Goal: Information Seeking & Learning: Learn about a topic

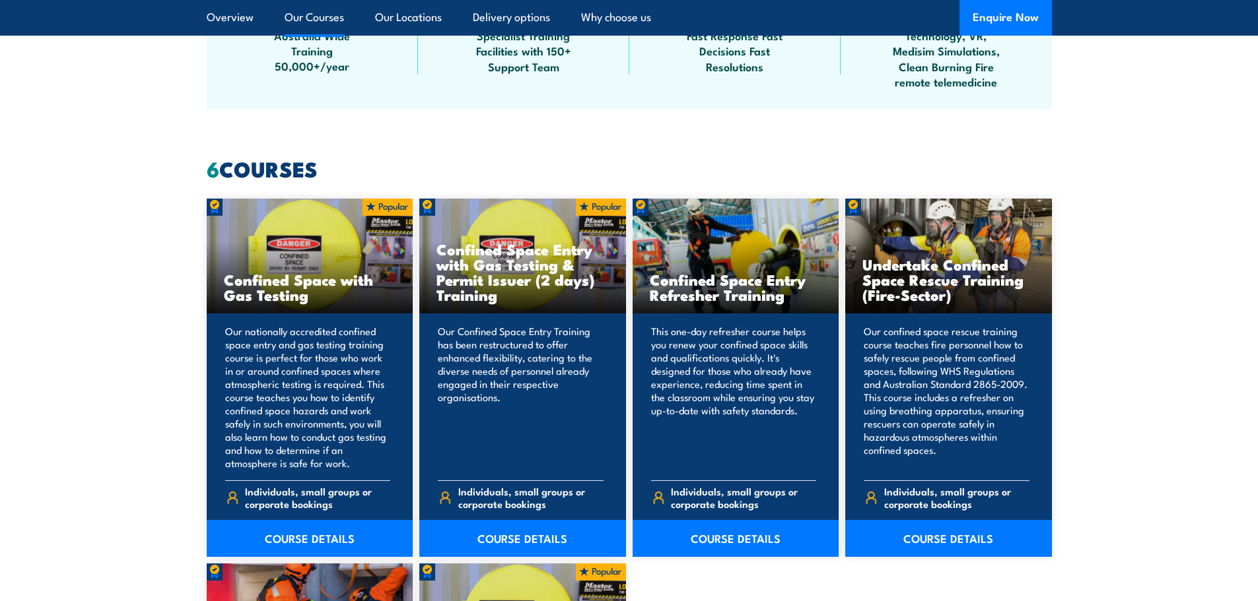
scroll to position [990, 0]
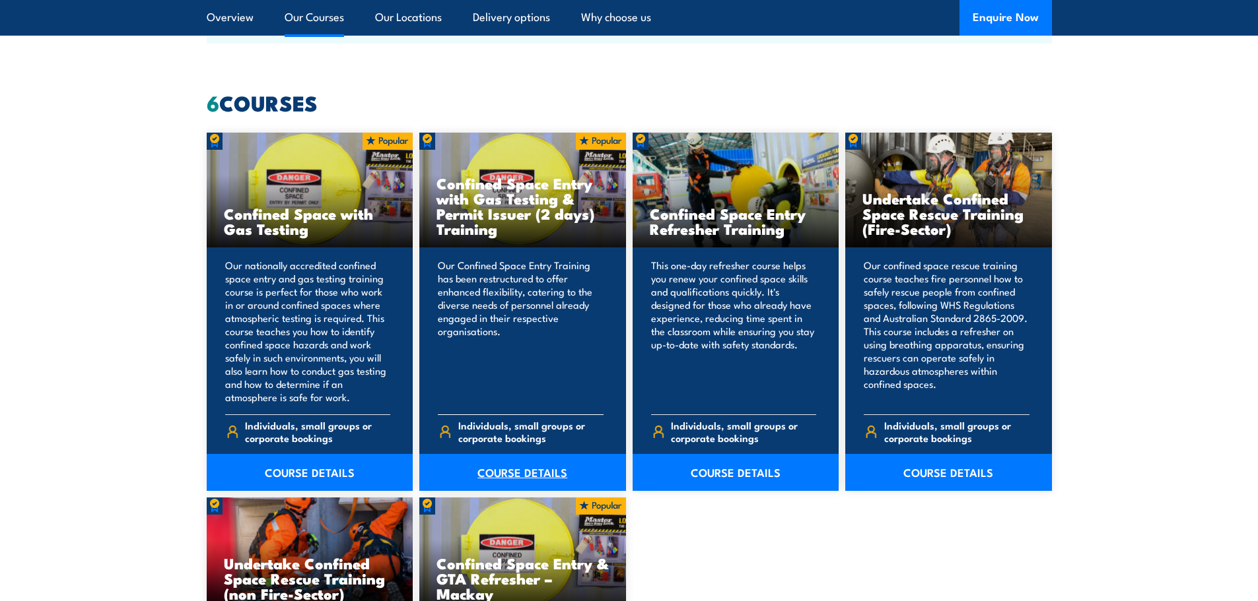
click at [493, 474] on link "COURSE DETAILS" at bounding box center [522, 472] width 207 height 37
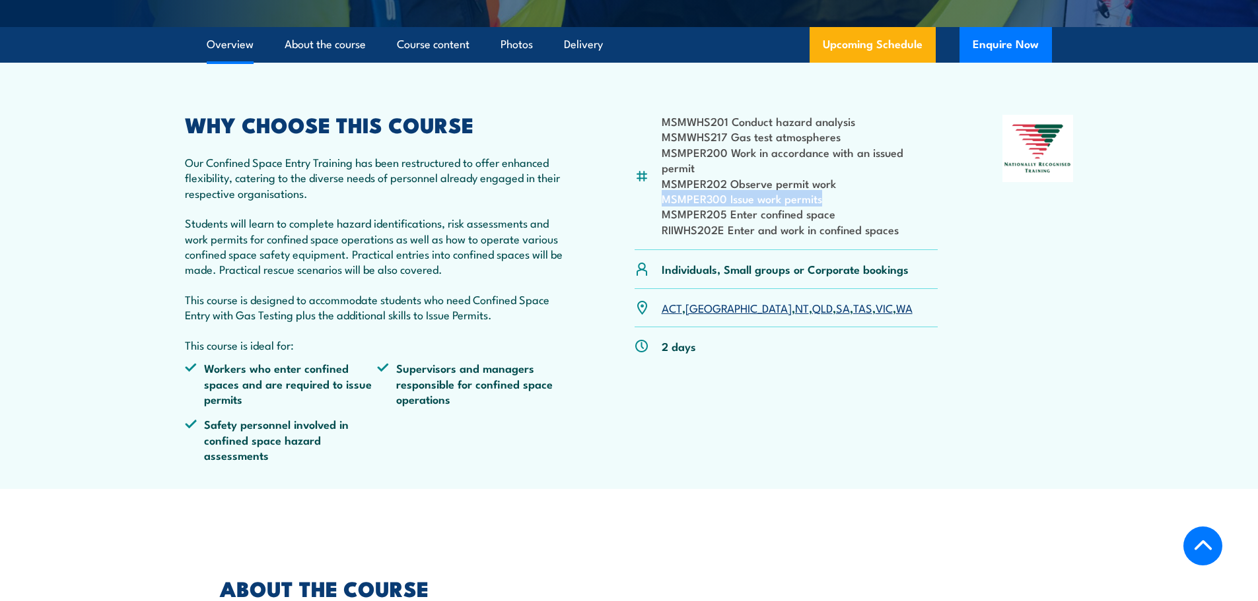
drag, startPoint x: 828, startPoint y: 203, endPoint x: 660, endPoint y: 203, distance: 168.3
click at [660, 203] on div "MSMWHS201 Conduct hazard analysis MSMWHS217 Gas test atmospheres MSMPER200 Work…" at bounding box center [786, 182] width 304 height 135
copy li "MSMPER300 Issue work permits"
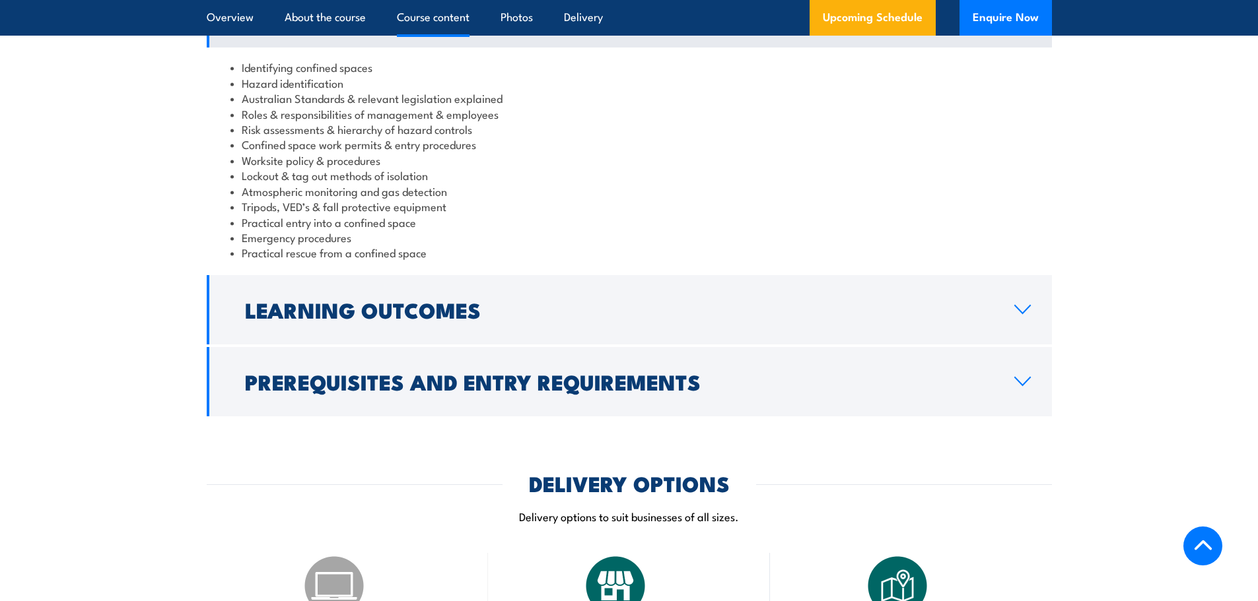
scroll to position [1518, 0]
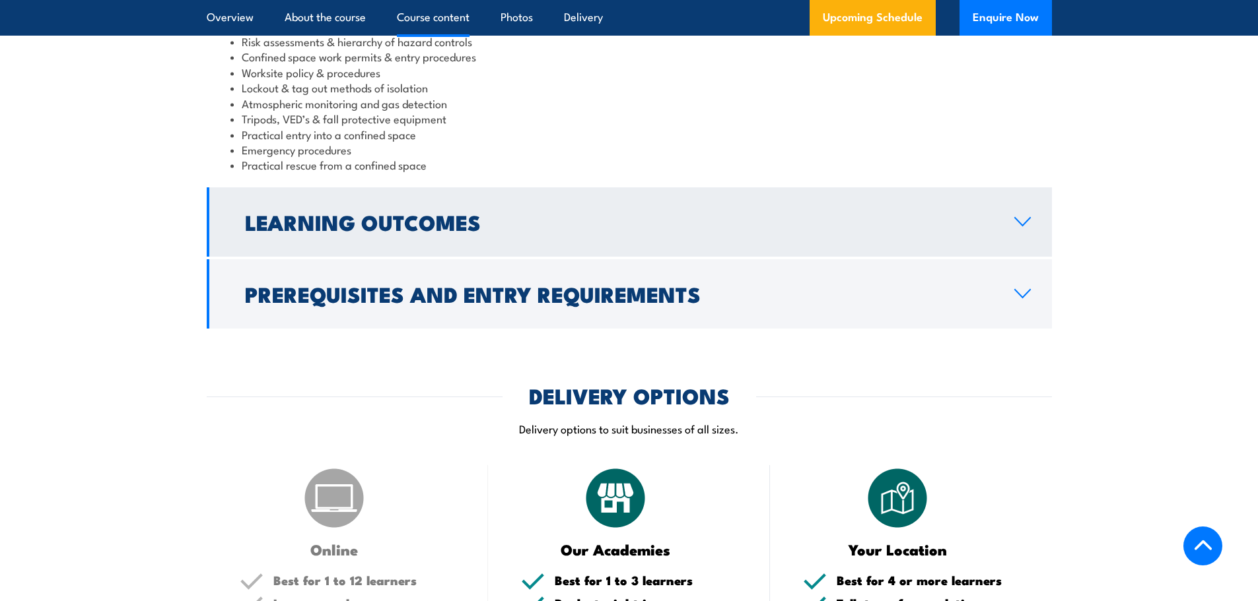
click at [1015, 227] on icon at bounding box center [1022, 222] width 18 height 11
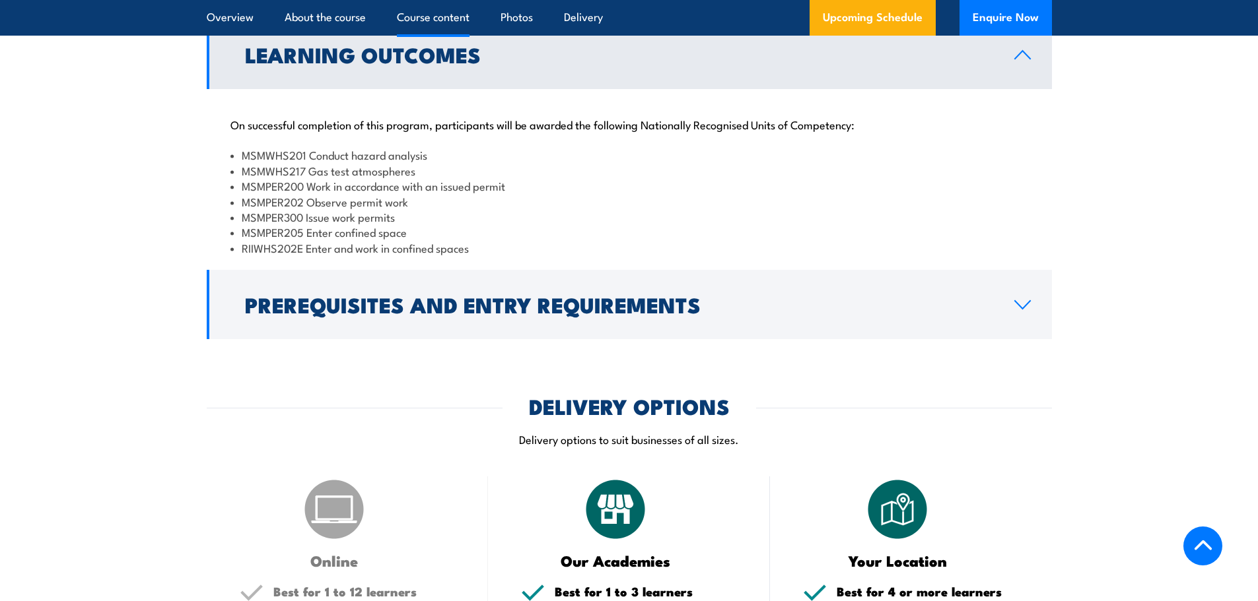
scroll to position [1438, 0]
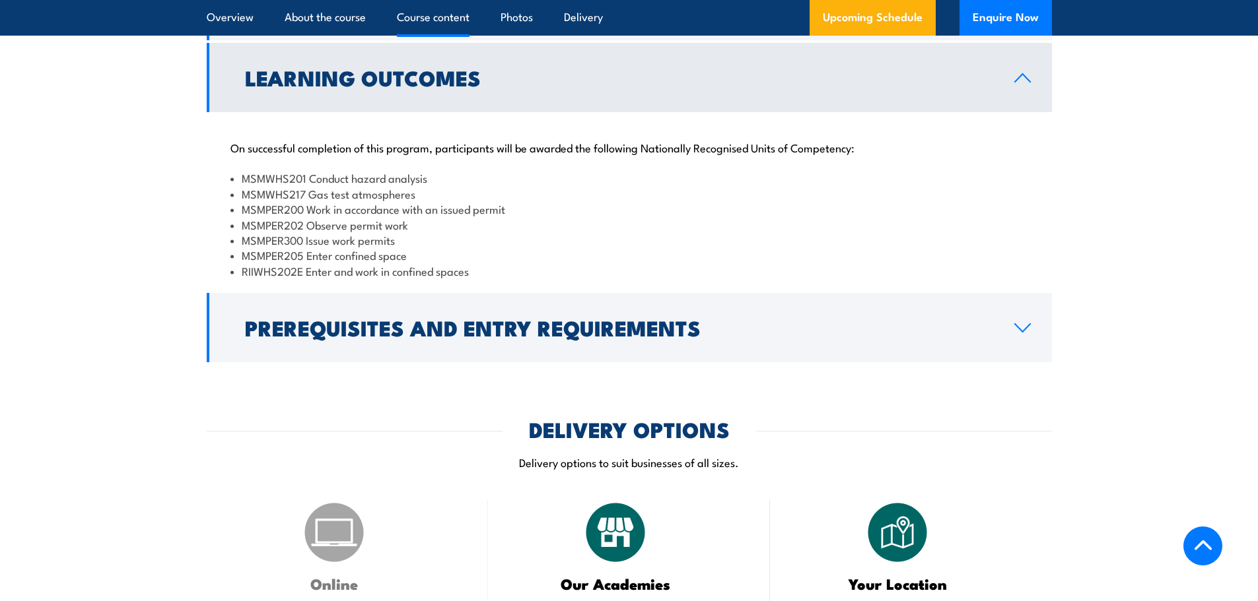
click at [1021, 83] on icon at bounding box center [1022, 78] width 18 height 11
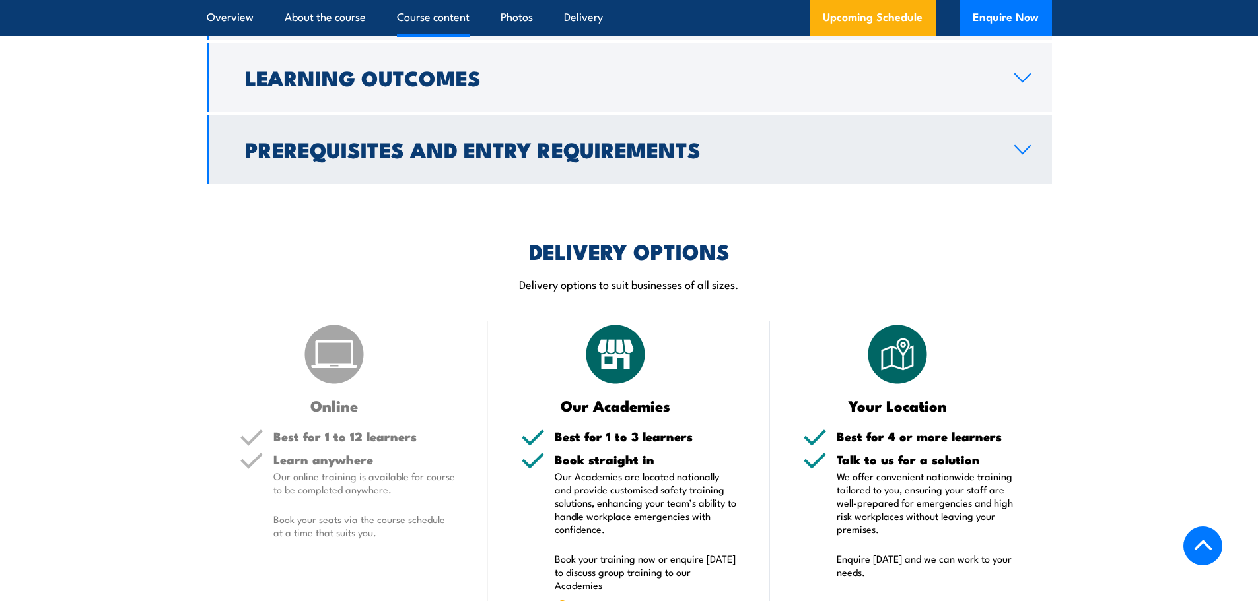
click at [1025, 155] on icon at bounding box center [1022, 150] width 18 height 11
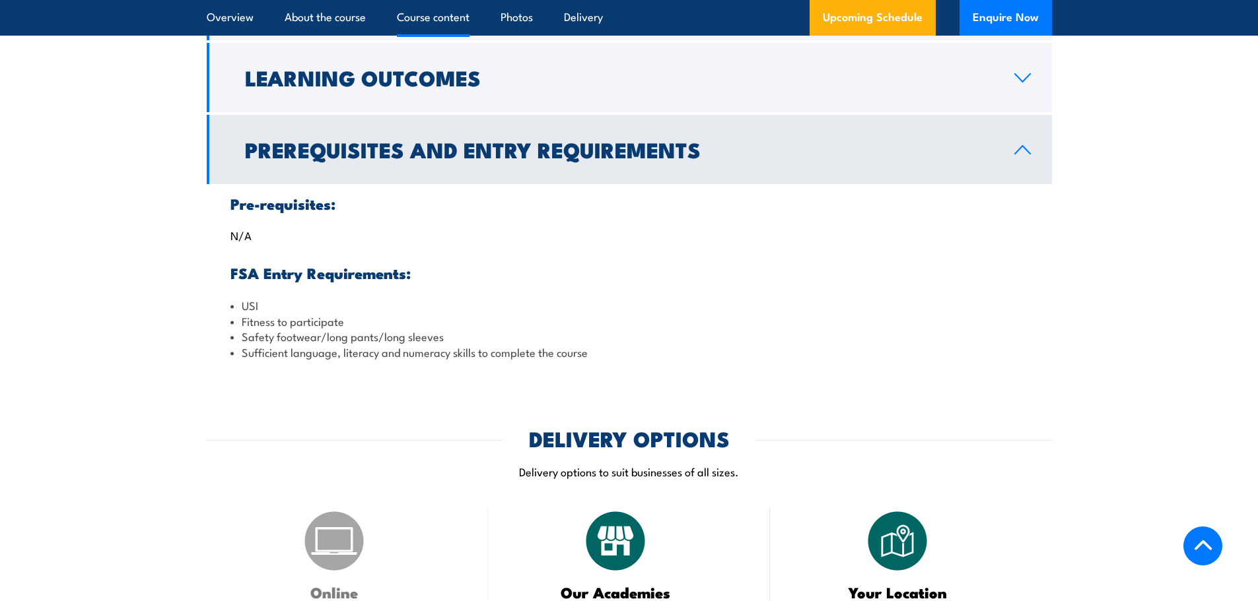
click at [1028, 155] on icon at bounding box center [1022, 150] width 18 height 11
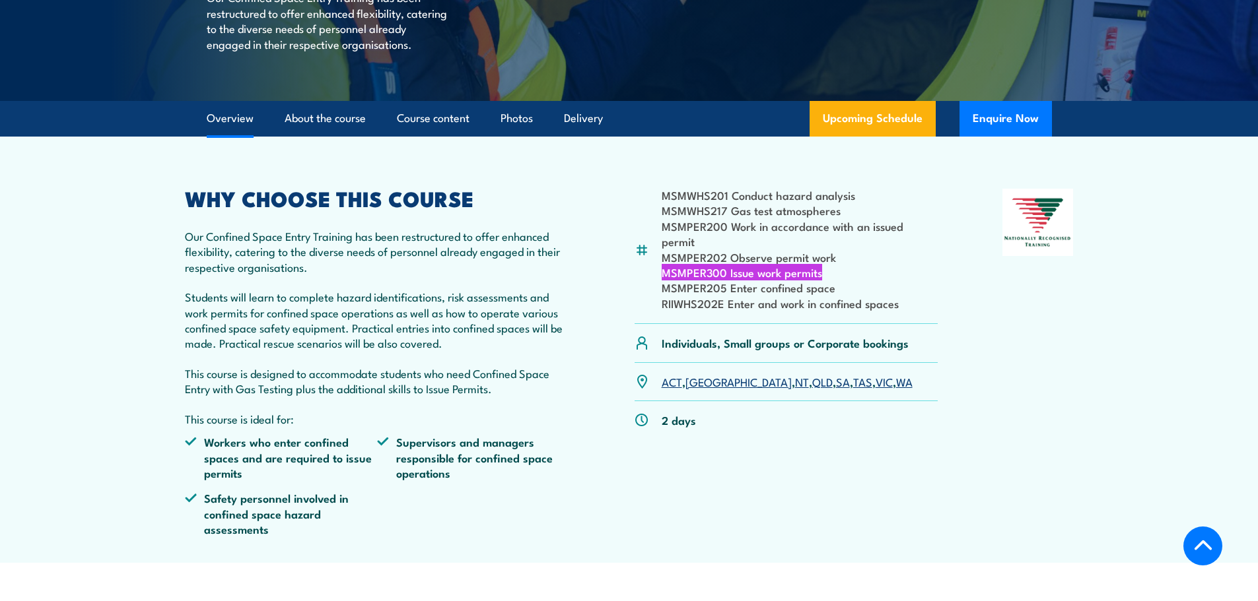
scroll to position [316, 0]
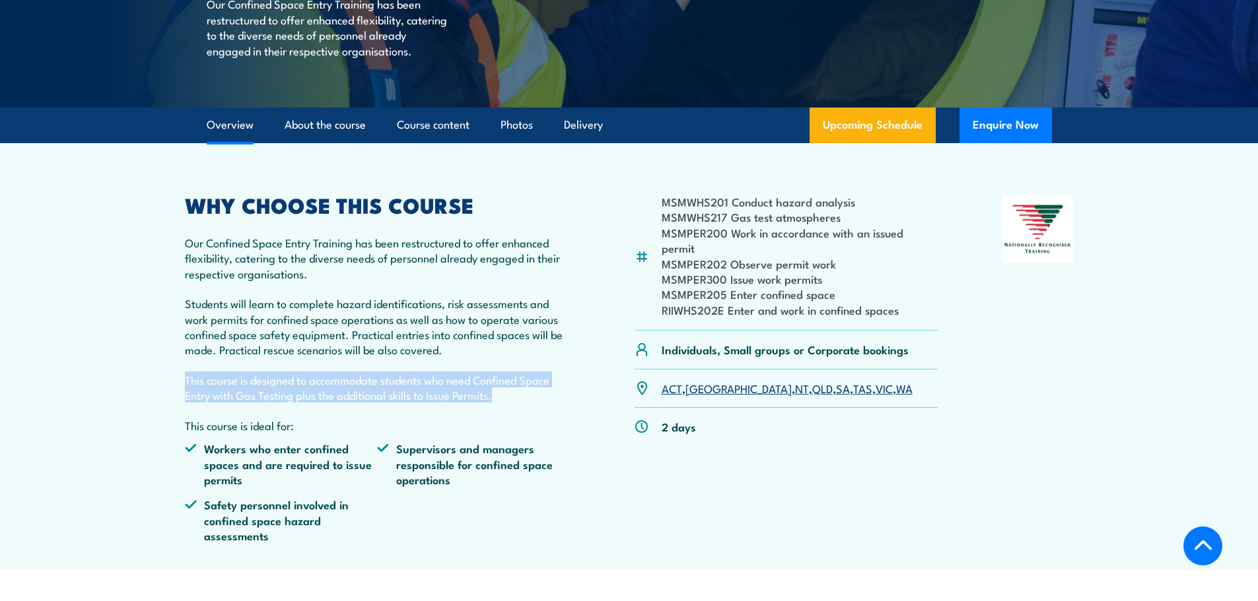
drag, startPoint x: 183, startPoint y: 396, endPoint x: 557, endPoint y: 414, distance: 374.1
click at [557, 414] on article "MSMWHS201 Conduct hazard analysis MSMWHS217 Gas test atmospheres MSMPER200 Work…" at bounding box center [629, 356] width 924 height 426
click at [524, 403] on p "This course is designed to accommodate students who need Confined Space Entry w…" at bounding box center [378, 387] width 386 height 31
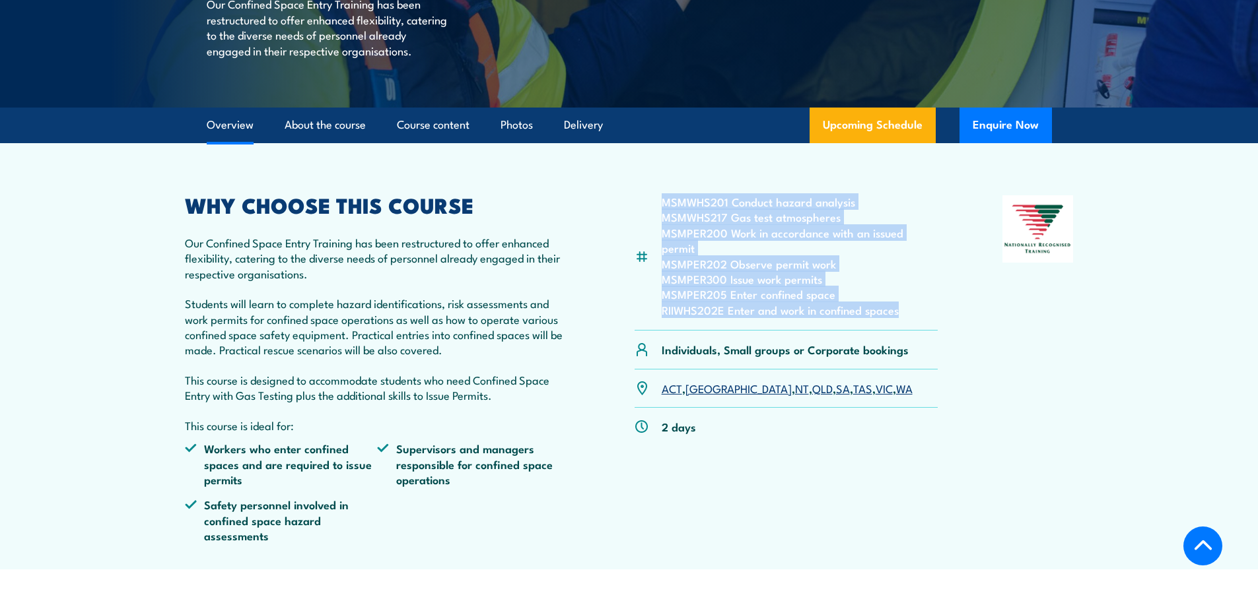
drag, startPoint x: 899, startPoint y: 312, endPoint x: 652, endPoint y: 211, distance: 267.4
click at [652, 211] on div "MSMWHS201 Conduct hazard analysis MSMWHS217 Gas test atmospheres MSMPER200 Work…" at bounding box center [786, 262] width 304 height 135
click at [706, 258] on li "MSMPER202 Observe permit work" at bounding box center [799, 263] width 277 height 15
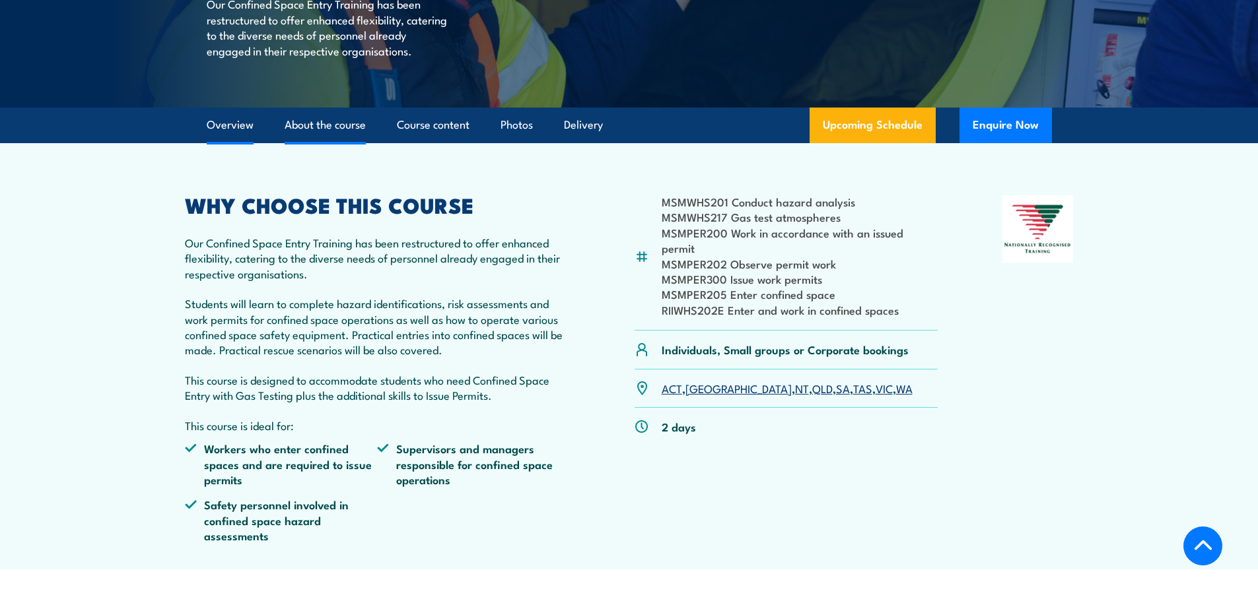
click at [333, 143] on link "About the course" at bounding box center [325, 125] width 81 height 35
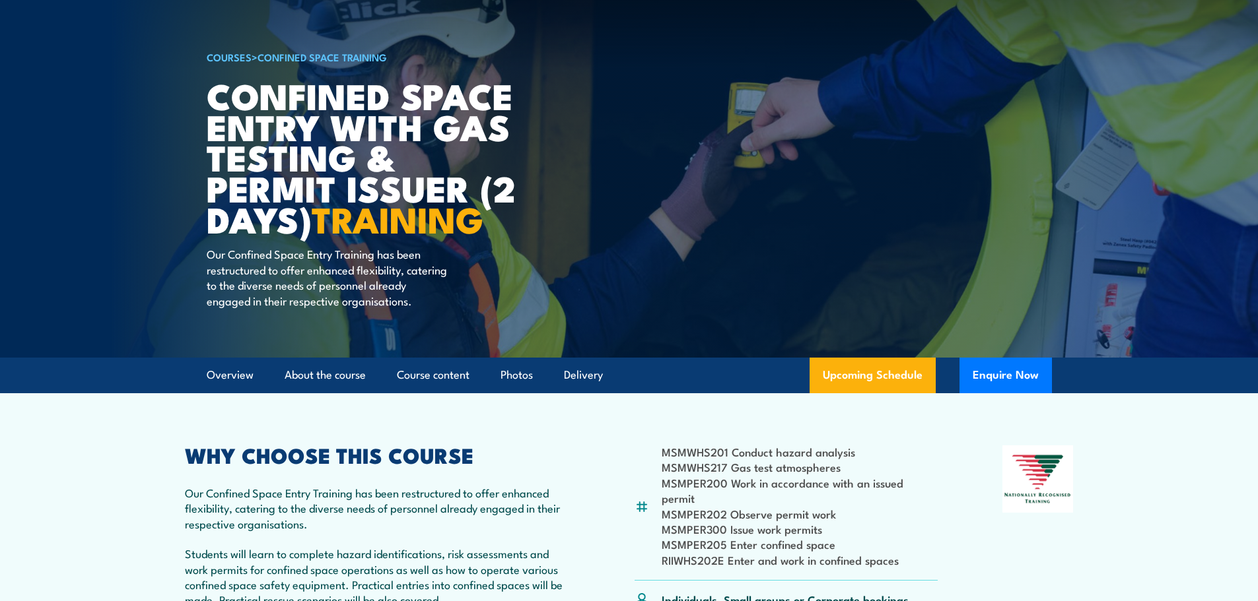
scroll to position [66, 0]
drag, startPoint x: 821, startPoint y: 535, endPoint x: 655, endPoint y: 535, distance: 165.7
click at [655, 535] on div "MSMWHS201 Conduct hazard analysis MSMWHS217 Gas test atmospheres MSMPER200 Work…" at bounding box center [786, 512] width 304 height 135
